Goal: Information Seeking & Learning: Learn about a topic

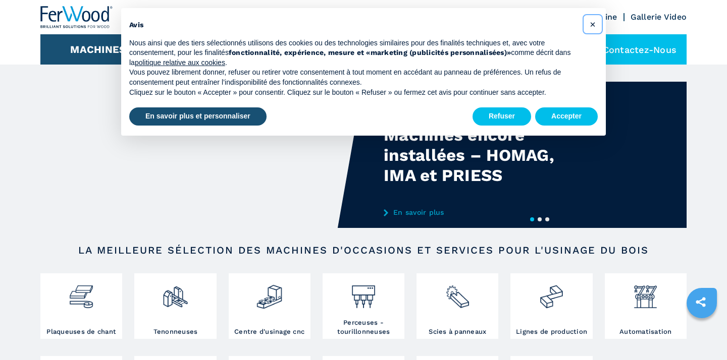
click at [591, 23] on span "×" at bounding box center [592, 24] width 6 height 12
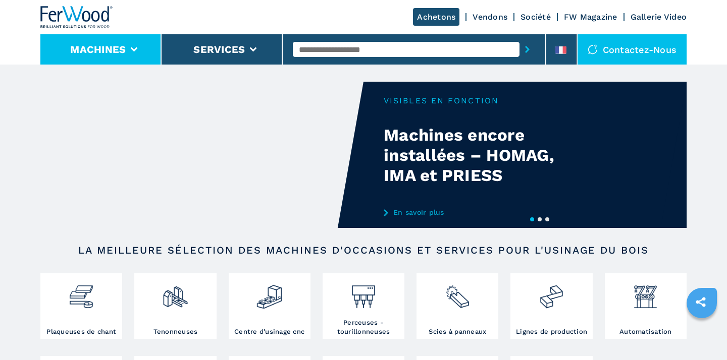
click at [137, 47] on li "Machines" at bounding box center [100, 49] width 121 height 30
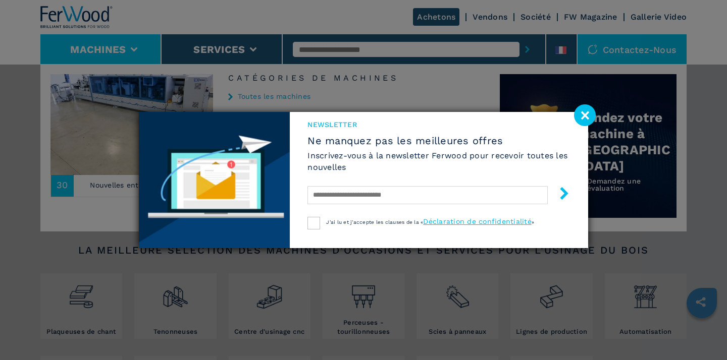
click at [587, 112] on image at bounding box center [585, 115] width 22 height 22
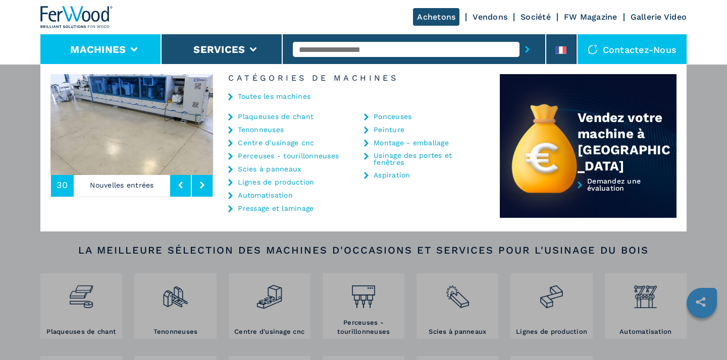
click at [262, 119] on link "Plaqueuses de chant" at bounding box center [276, 116] width 76 height 7
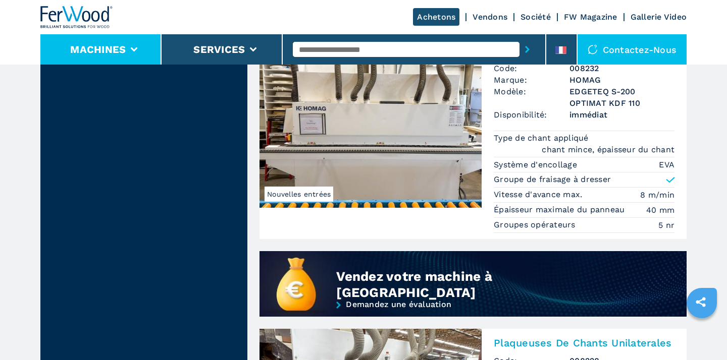
scroll to position [764, 0]
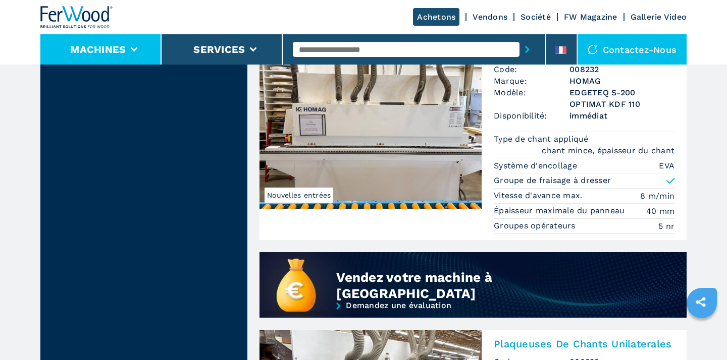
click at [131, 47] on li "Machines" at bounding box center [100, 49] width 121 height 30
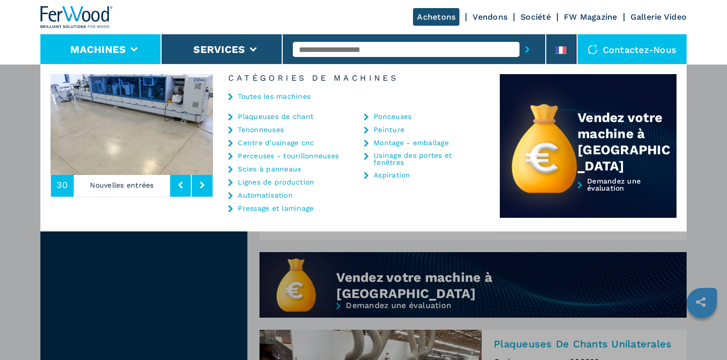
click at [284, 143] on link "Centre d'usinage cnc" at bounding box center [276, 142] width 76 height 7
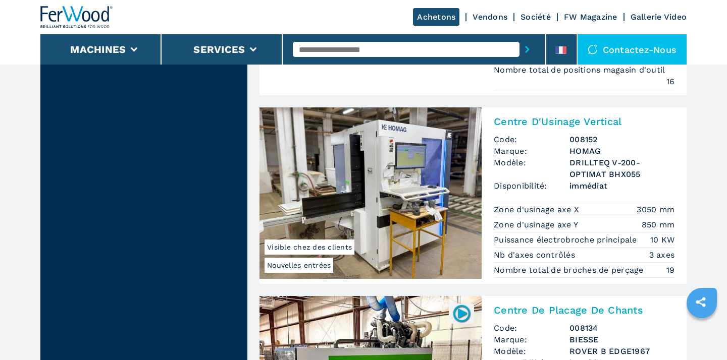
scroll to position [2305, 0]
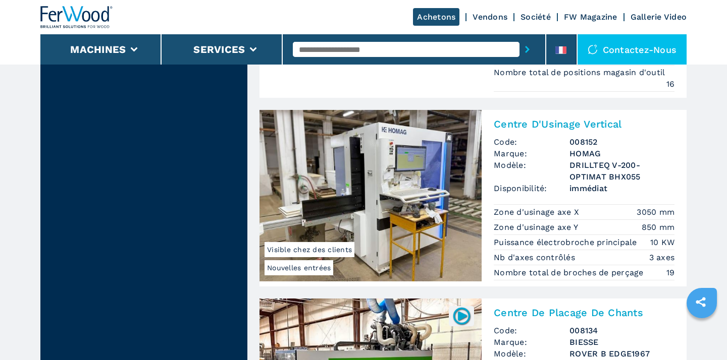
click at [403, 197] on img at bounding box center [370, 196] width 222 height 172
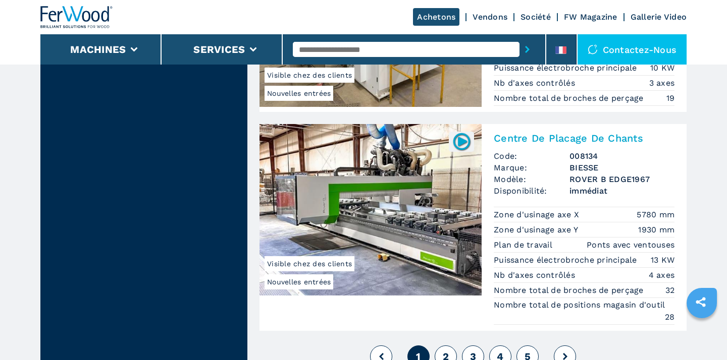
scroll to position [2483, 0]
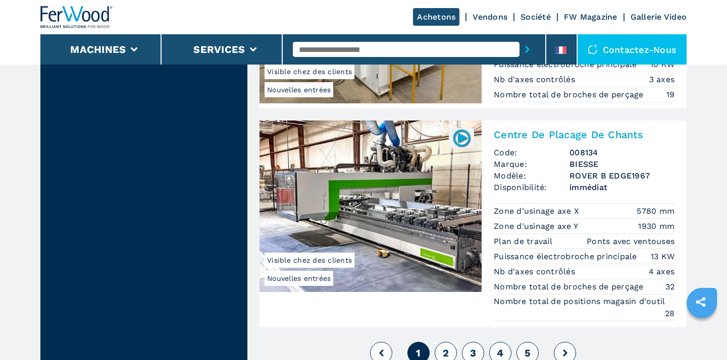
click at [450, 348] on button "2" at bounding box center [445, 353] width 22 height 22
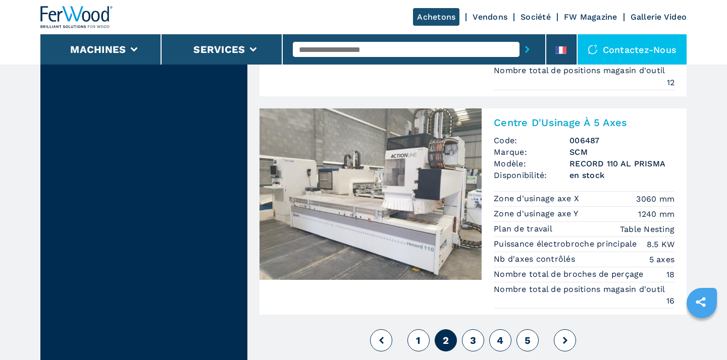
scroll to position [2569, 0]
click at [477, 339] on button "3" at bounding box center [473, 341] width 22 height 22
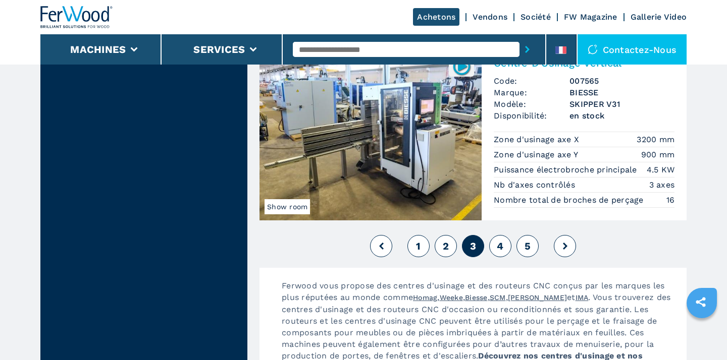
scroll to position [2616, 0]
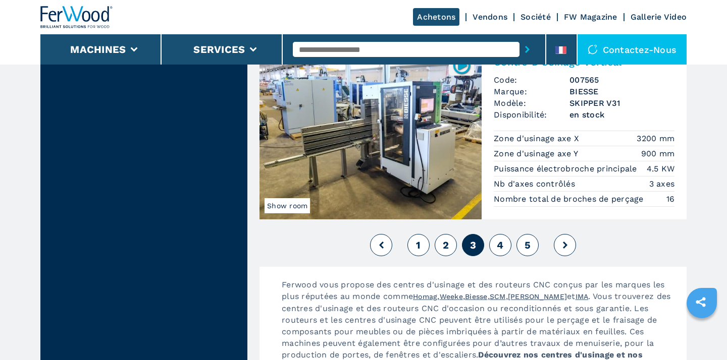
click at [505, 245] on button "4" at bounding box center [500, 245] width 22 height 22
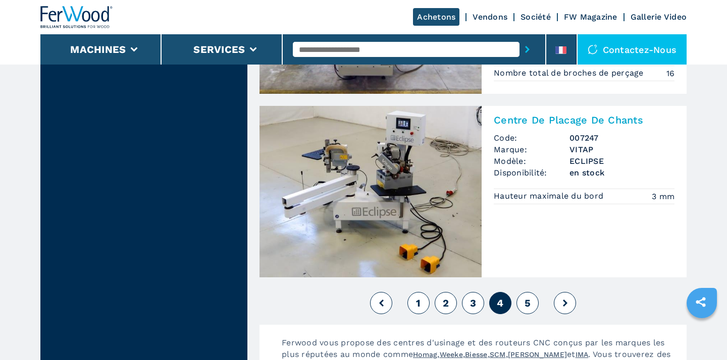
scroll to position [2481, 0]
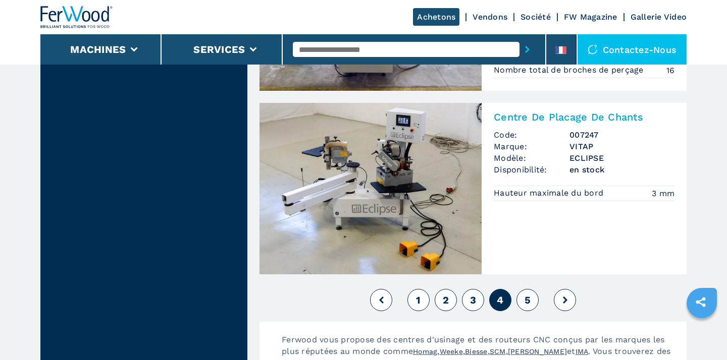
click at [451, 300] on button "2" at bounding box center [445, 300] width 22 height 22
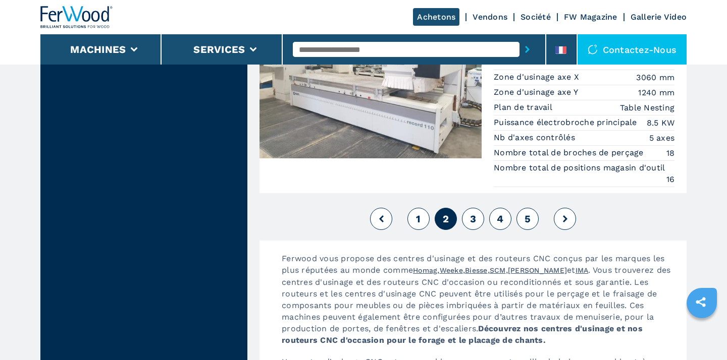
scroll to position [2688, 0]
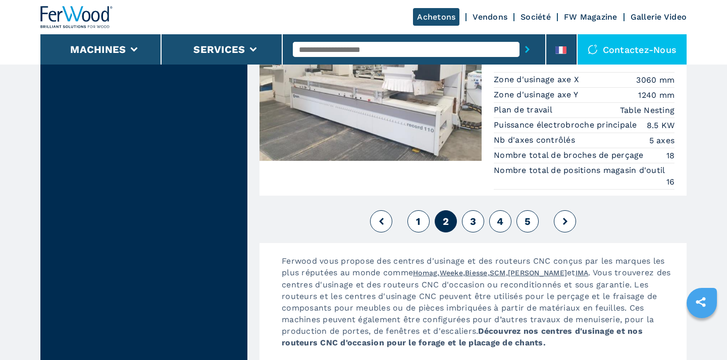
click at [474, 221] on span "3" at bounding box center [473, 221] width 6 height 12
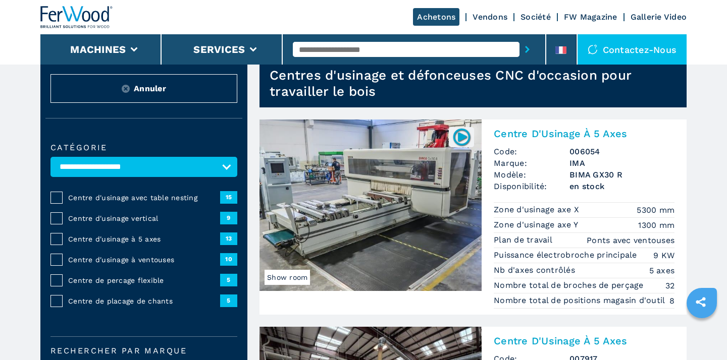
scroll to position [32, 0]
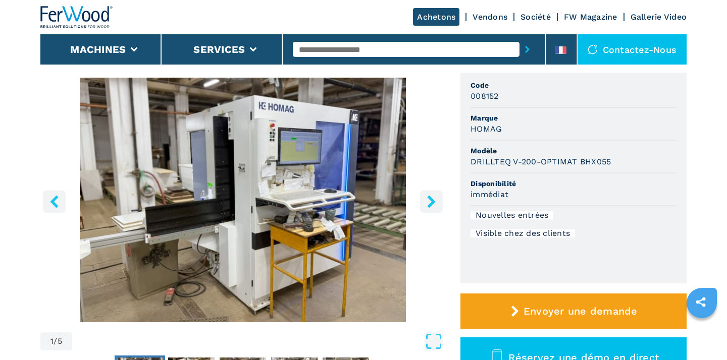
scroll to position [82, 0]
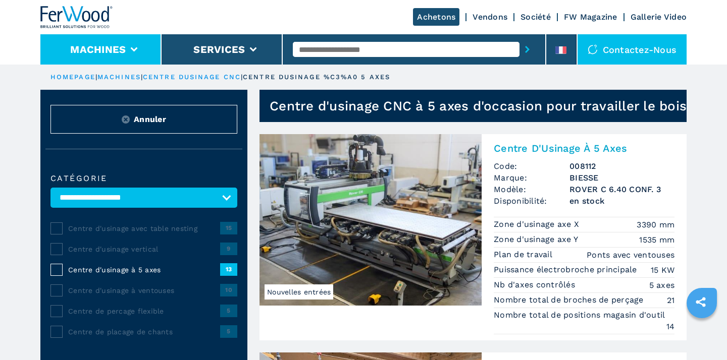
click at [127, 56] on li "Machines" at bounding box center [100, 49] width 121 height 30
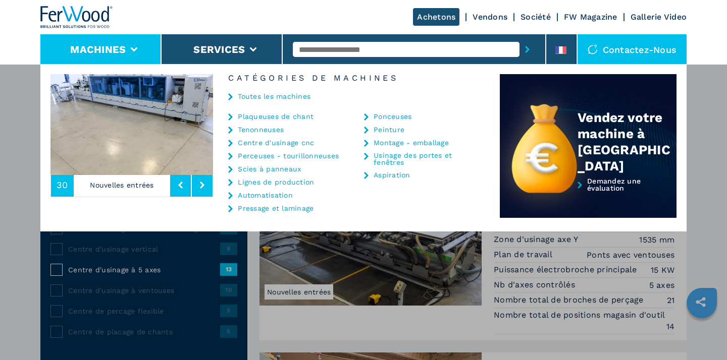
click at [125, 348] on div "Machines Plaqueuses de chant Tenonneuses Centre d'usinage cnc Perceuses - touri…" at bounding box center [363, 244] width 727 height 360
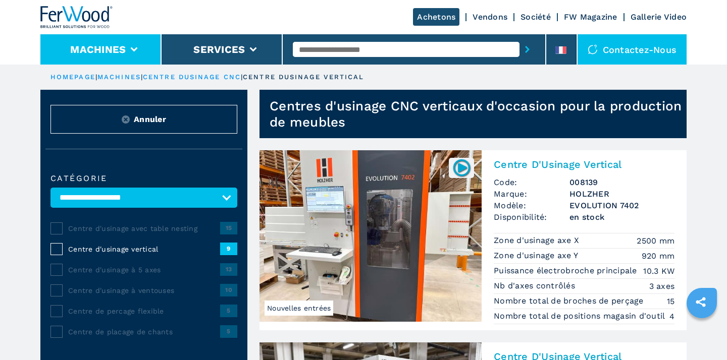
click at [125, 46] on button "Machines" at bounding box center [98, 49] width 56 height 12
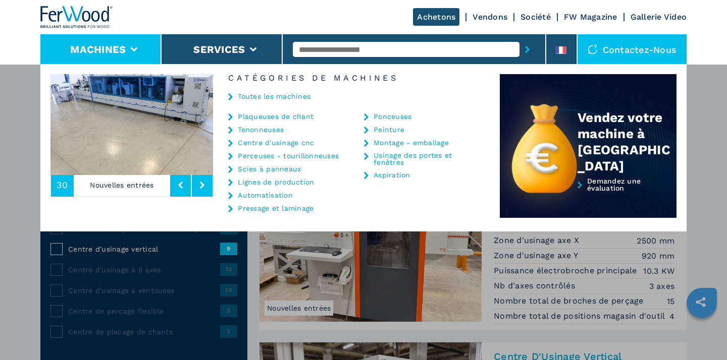
click at [267, 172] on link "Scies à panneaux" at bounding box center [269, 169] width 63 height 7
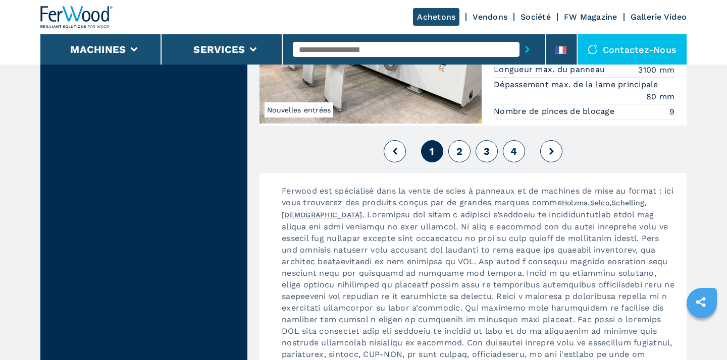
scroll to position [2457, 0]
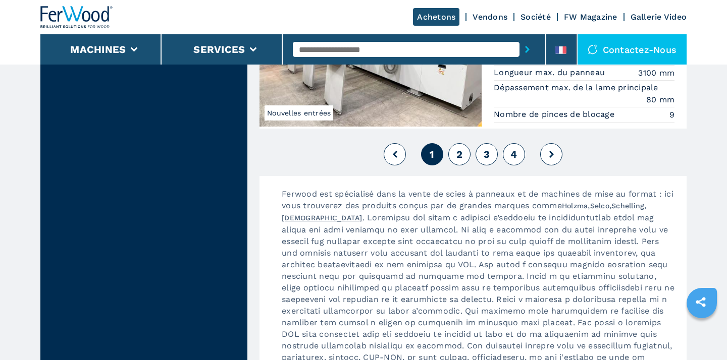
click at [467, 151] on button "2" at bounding box center [459, 154] width 22 height 22
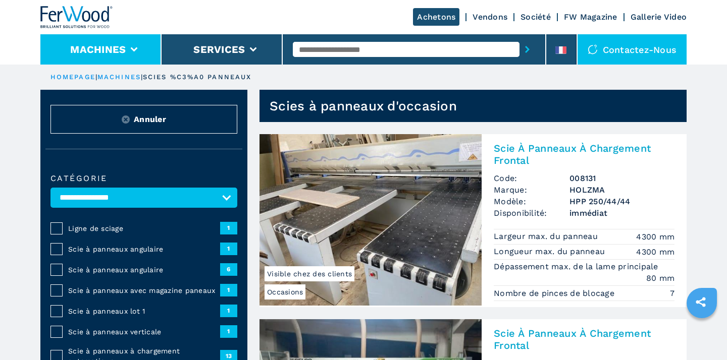
click at [140, 50] on li "Machines" at bounding box center [100, 49] width 121 height 30
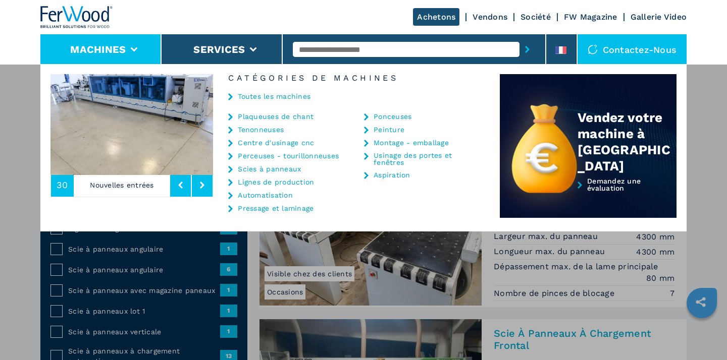
click at [264, 196] on link "Automatisation" at bounding box center [265, 195] width 55 height 7
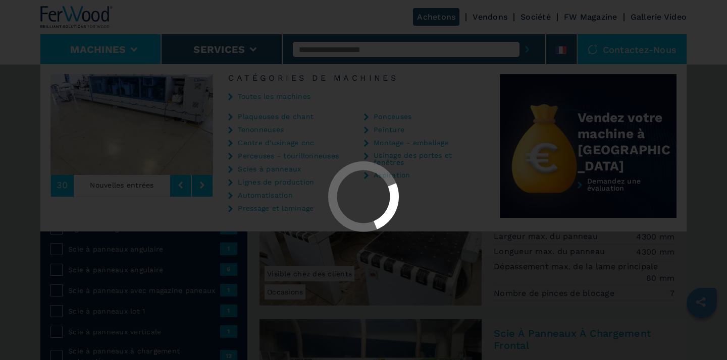
select select "**********"
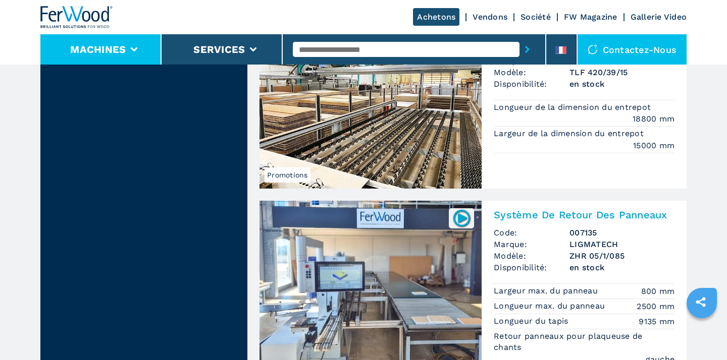
scroll to position [1792, 0]
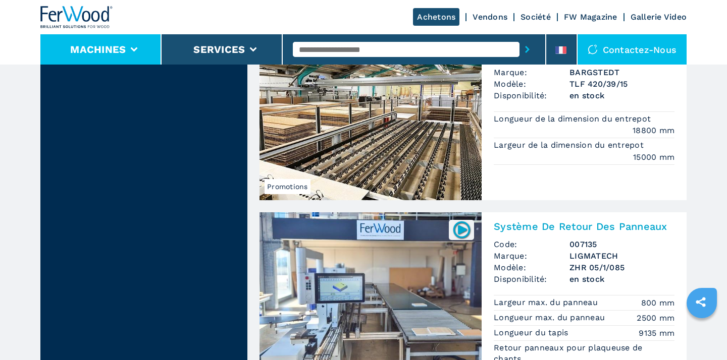
click at [137, 43] on li "Machines" at bounding box center [100, 49] width 121 height 30
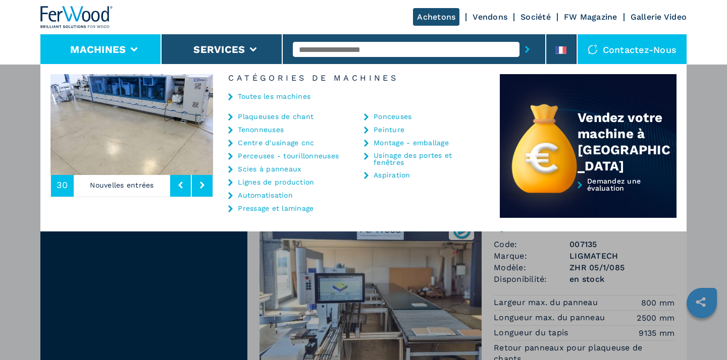
click at [267, 118] on link "Plaqueuses de chant" at bounding box center [276, 116] width 76 height 7
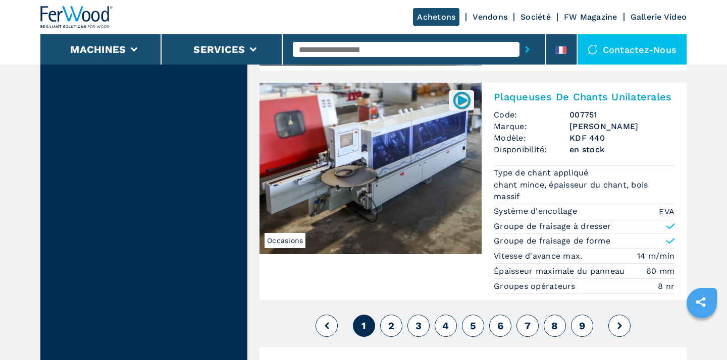
scroll to position [2578, 0]
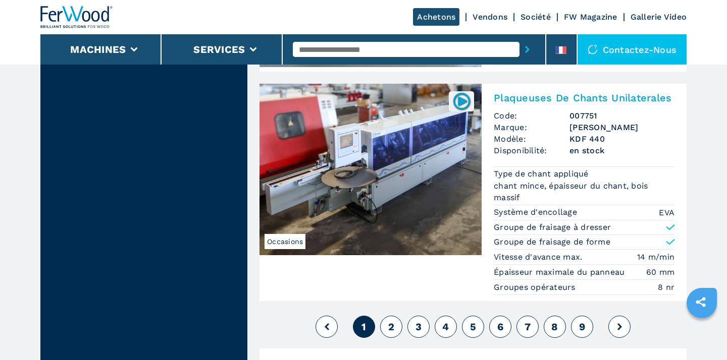
click at [391, 324] on span "2" at bounding box center [391, 327] width 6 height 12
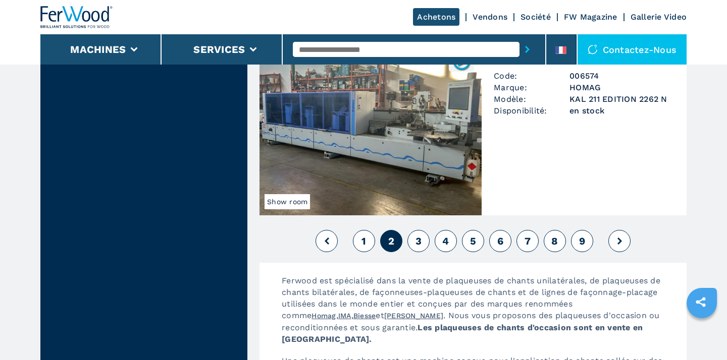
scroll to position [2296, 0]
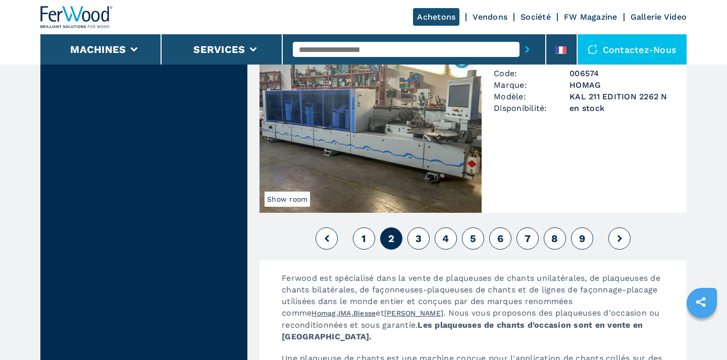
click at [364, 237] on span "1" at bounding box center [363, 239] width 5 height 12
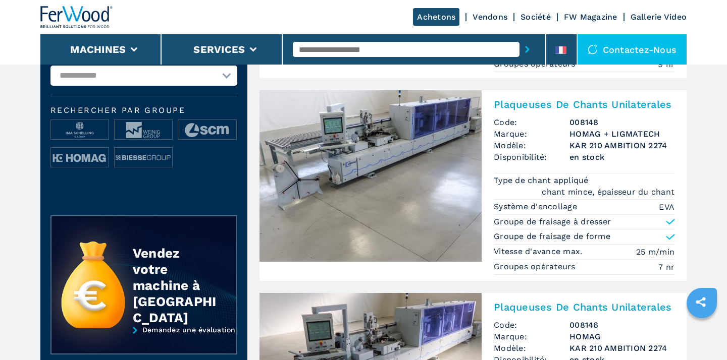
scroll to position [276, 0]
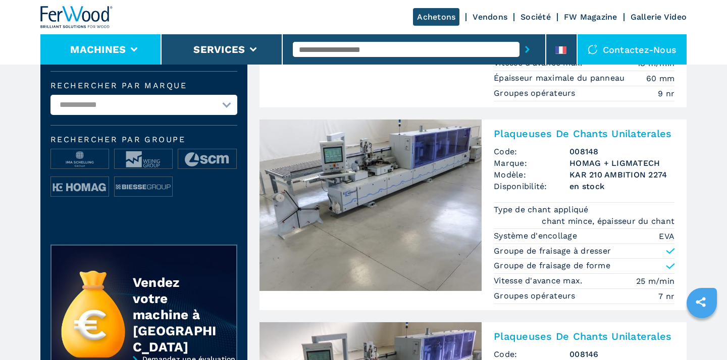
click at [133, 53] on li "Machines" at bounding box center [100, 49] width 121 height 30
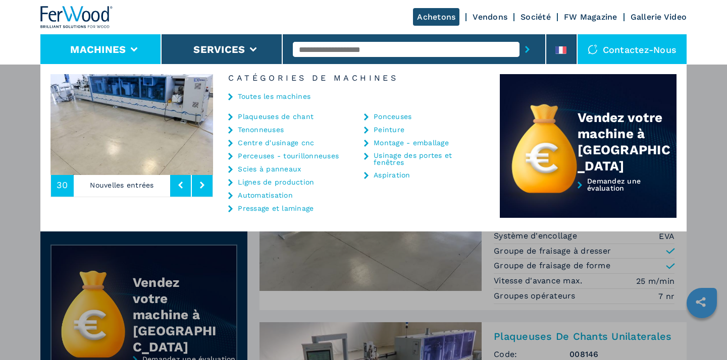
click at [385, 176] on link "Aspiration" at bounding box center [391, 175] width 37 height 7
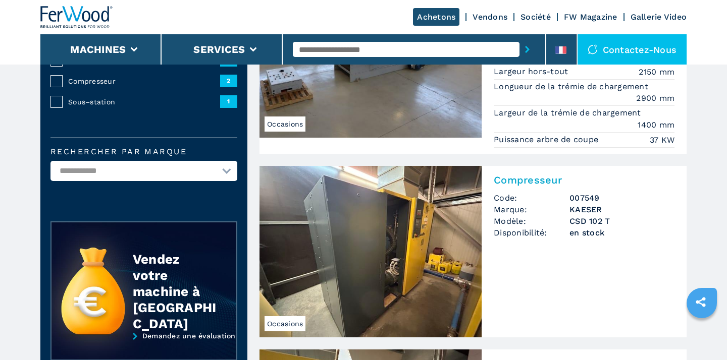
scroll to position [164, 0]
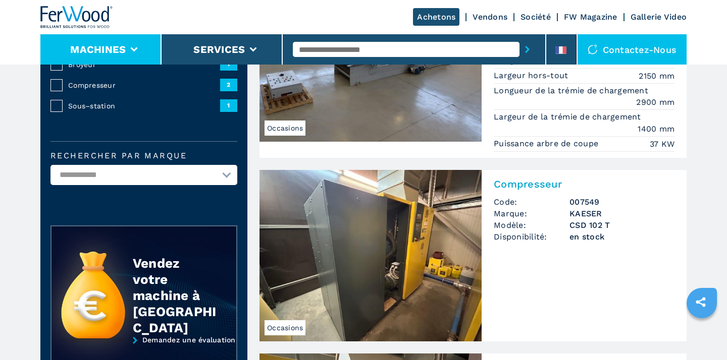
click at [134, 48] on icon at bounding box center [134, 49] width 7 height 5
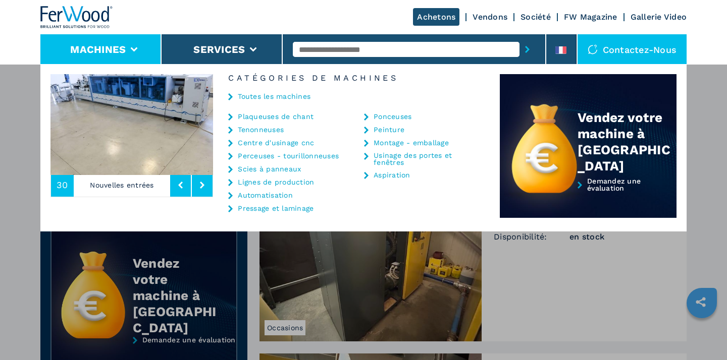
click at [552, 294] on div "Machines Plaqueuses de chant Tenonneuses Centre d'usinage cnc Perceuses - touri…" at bounding box center [363, 244] width 727 height 360
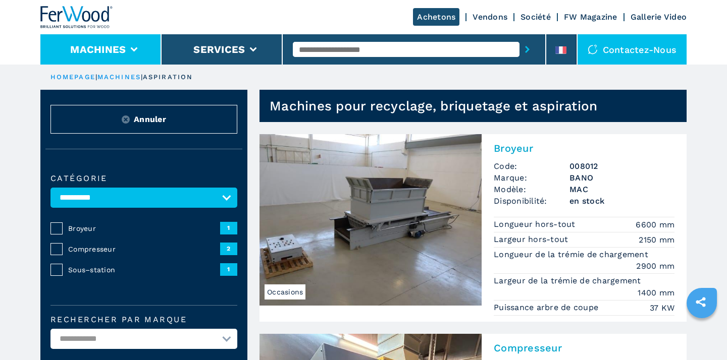
scroll to position [-1, 0]
click at [140, 55] on li "Machines" at bounding box center [100, 49] width 121 height 30
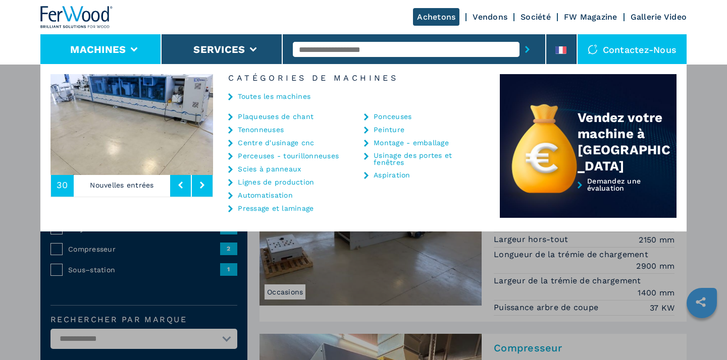
click at [419, 141] on link "Montage - emballage" at bounding box center [410, 142] width 75 height 7
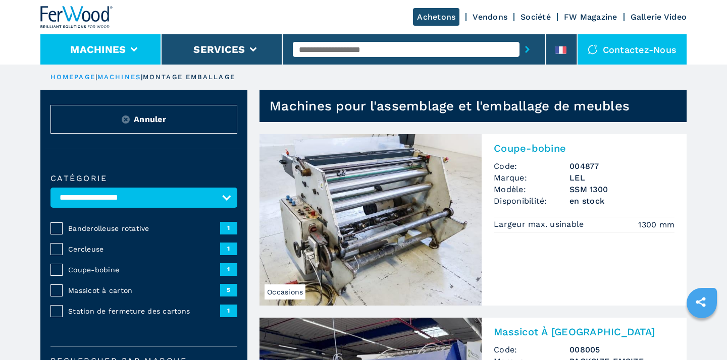
click at [150, 49] on li "Machines" at bounding box center [100, 49] width 121 height 30
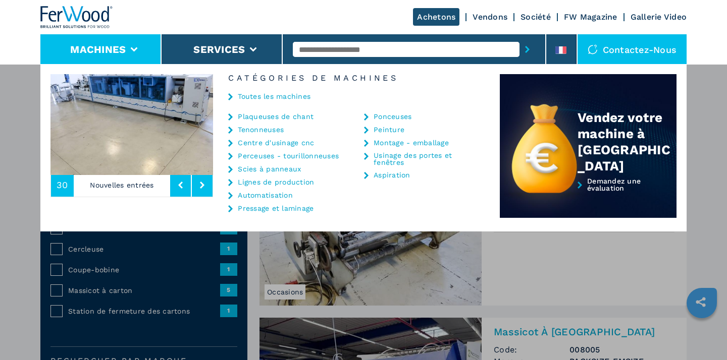
click at [391, 130] on link "Peinture" at bounding box center [388, 129] width 31 height 7
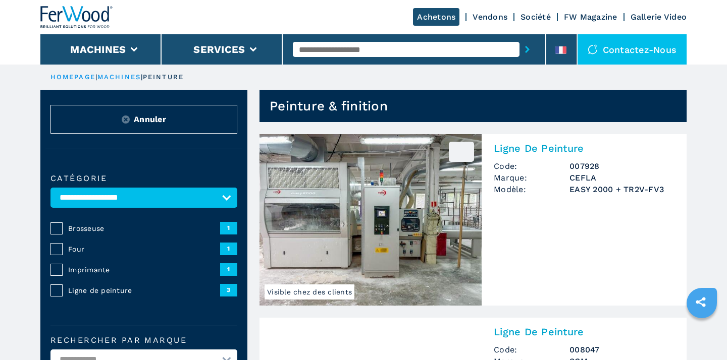
select select "********"
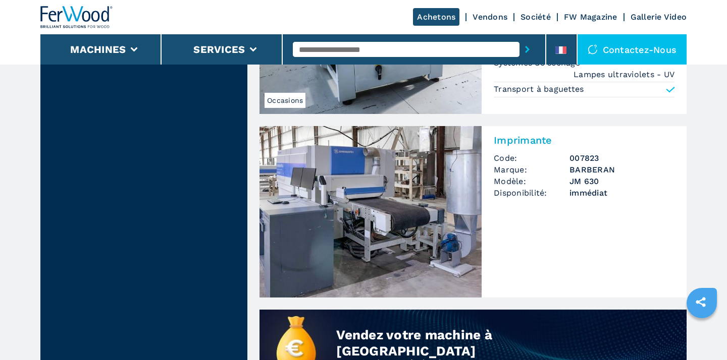
scroll to position [558, 0]
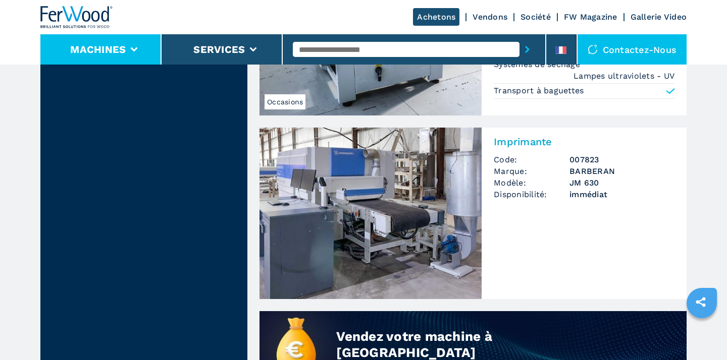
click at [109, 39] on li "Machines" at bounding box center [100, 49] width 121 height 30
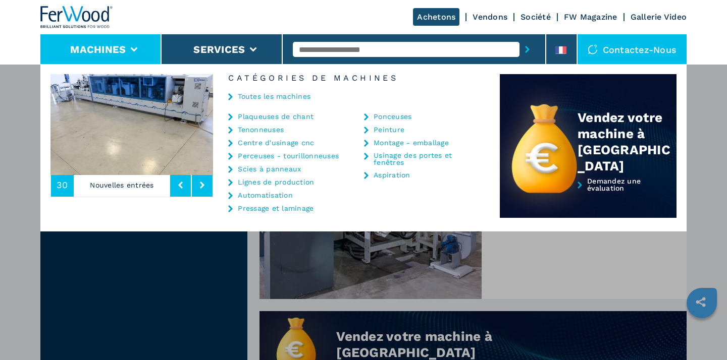
click at [693, 259] on div "Machines Plaqueuses de chant Tenonneuses Centre d'usinage cnc Perceuses - touri…" at bounding box center [363, 244] width 727 height 360
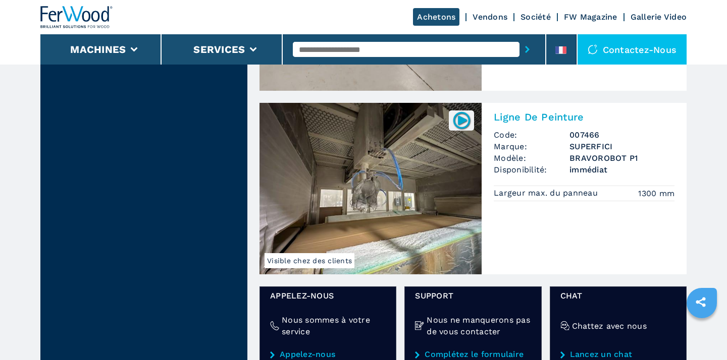
scroll to position [1023, 0]
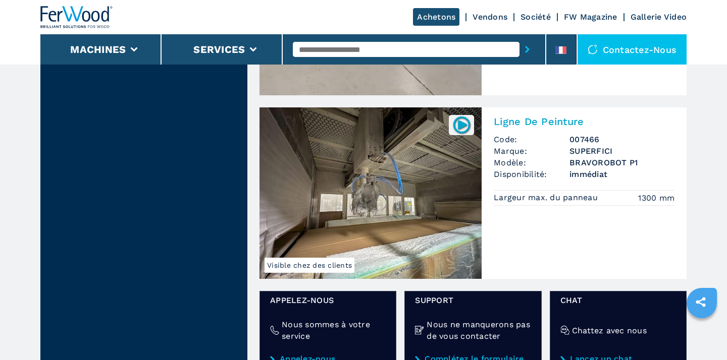
click at [465, 130] on img at bounding box center [462, 125] width 20 height 20
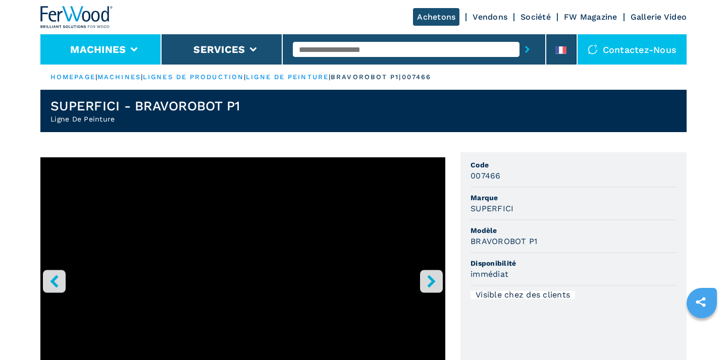
scroll to position [7, 1]
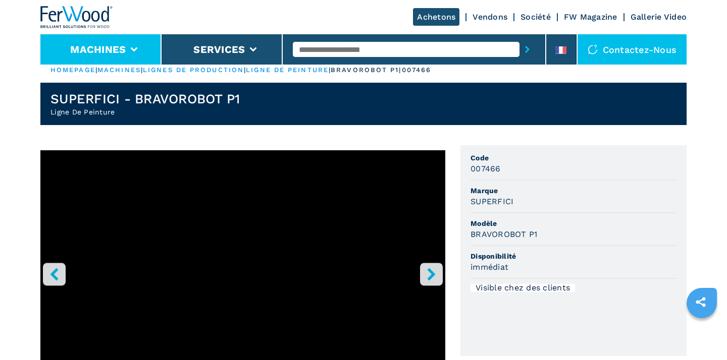
click at [138, 52] on li "Machines" at bounding box center [100, 49] width 121 height 30
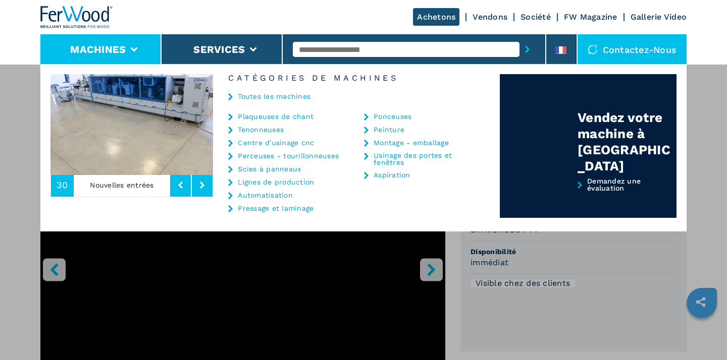
scroll to position [12, 0]
